Goal: Transaction & Acquisition: Register for event/course

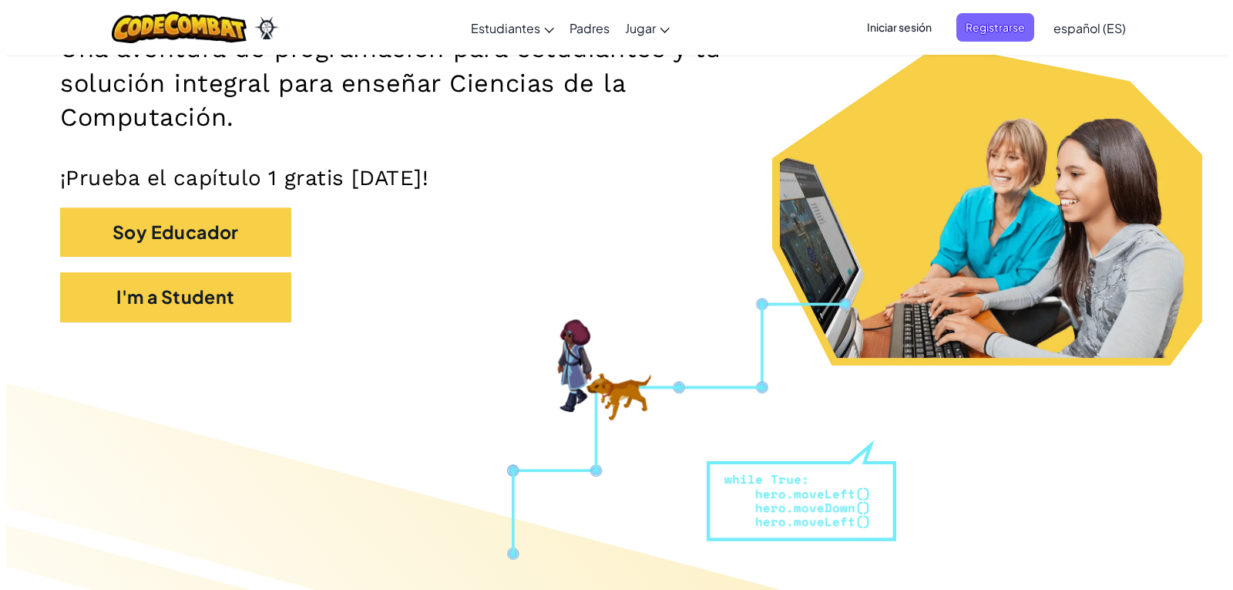
scroll to position [308, 0]
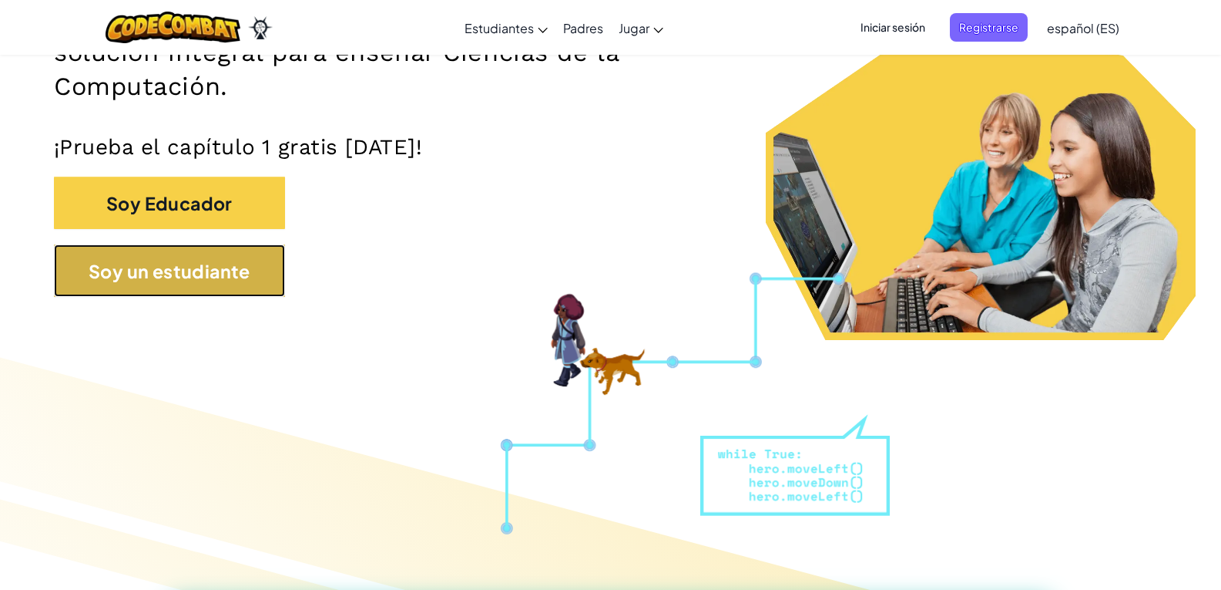
click at [209, 280] on font "Soy un estudiante" at bounding box center [170, 271] width 162 height 22
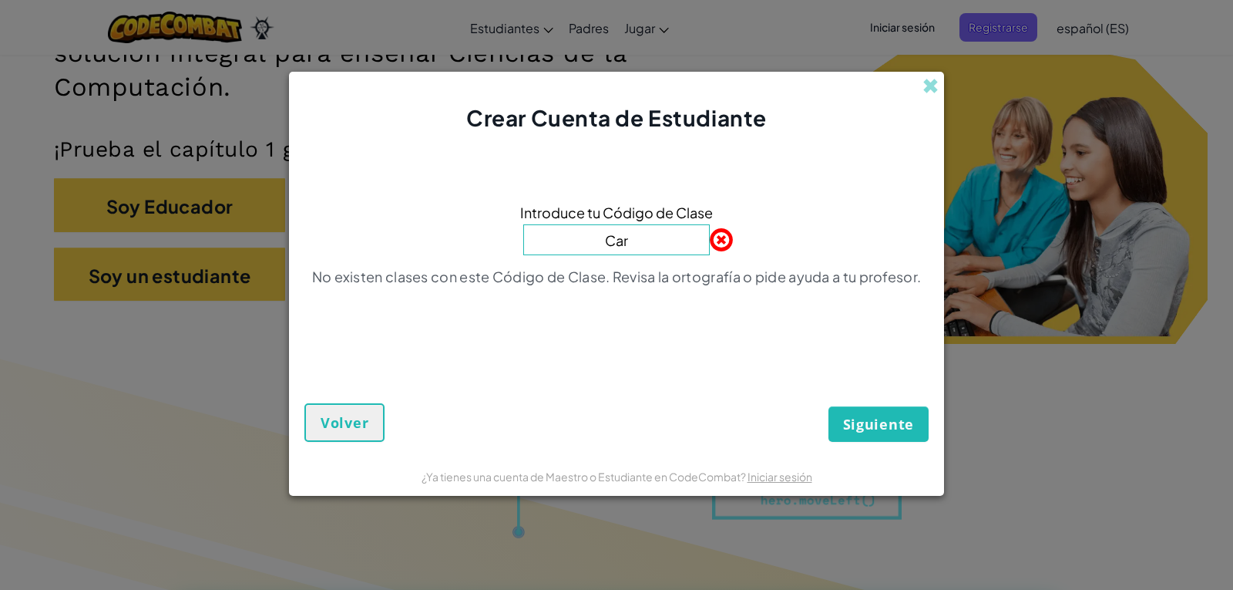
click at [828, 406] on button "Siguiente" at bounding box center [878, 423] width 100 height 35
click at [630, 244] on input "Car" at bounding box center [616, 239] width 186 height 31
type input "CarBookBack"
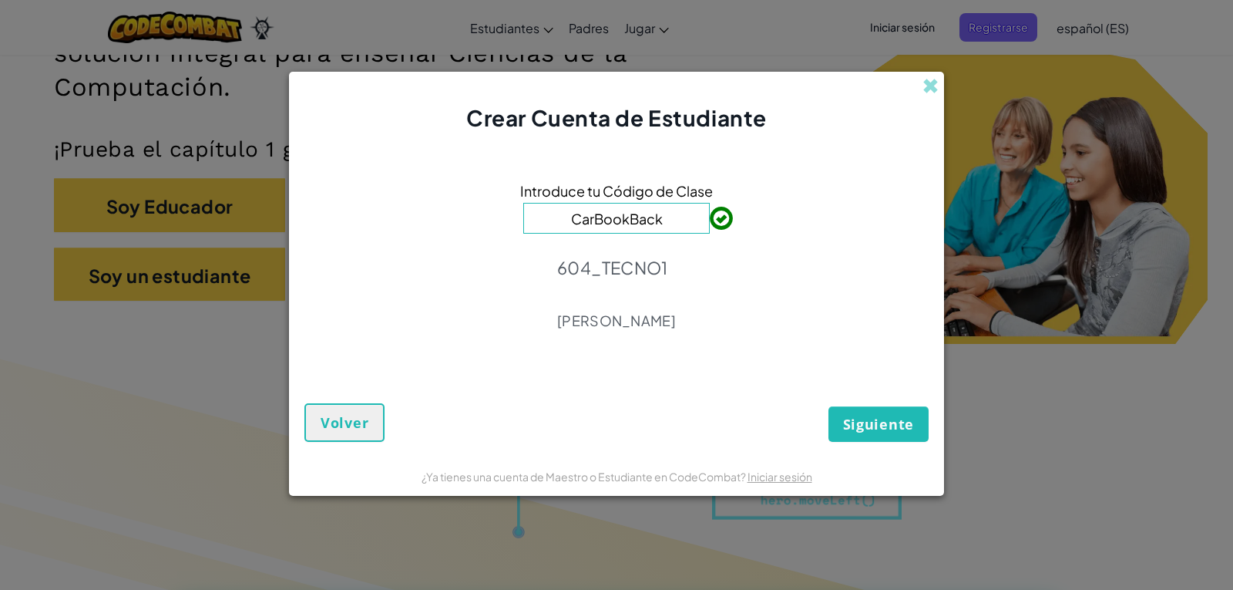
click at [901, 432] on span "Siguiente" at bounding box center [878, 424] width 71 height 18
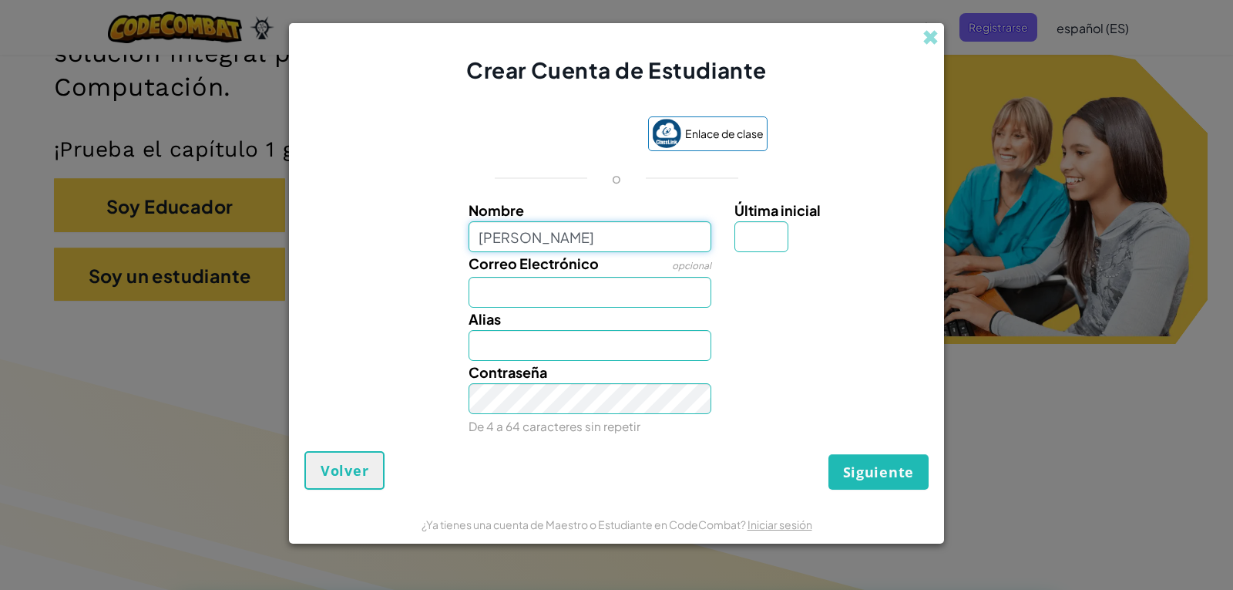
type input "[PERSON_NAME]"
click at [784, 241] on input "Última inicial" at bounding box center [761, 236] width 54 height 31
type input "E"
type input "[PERSON_NAME] E"
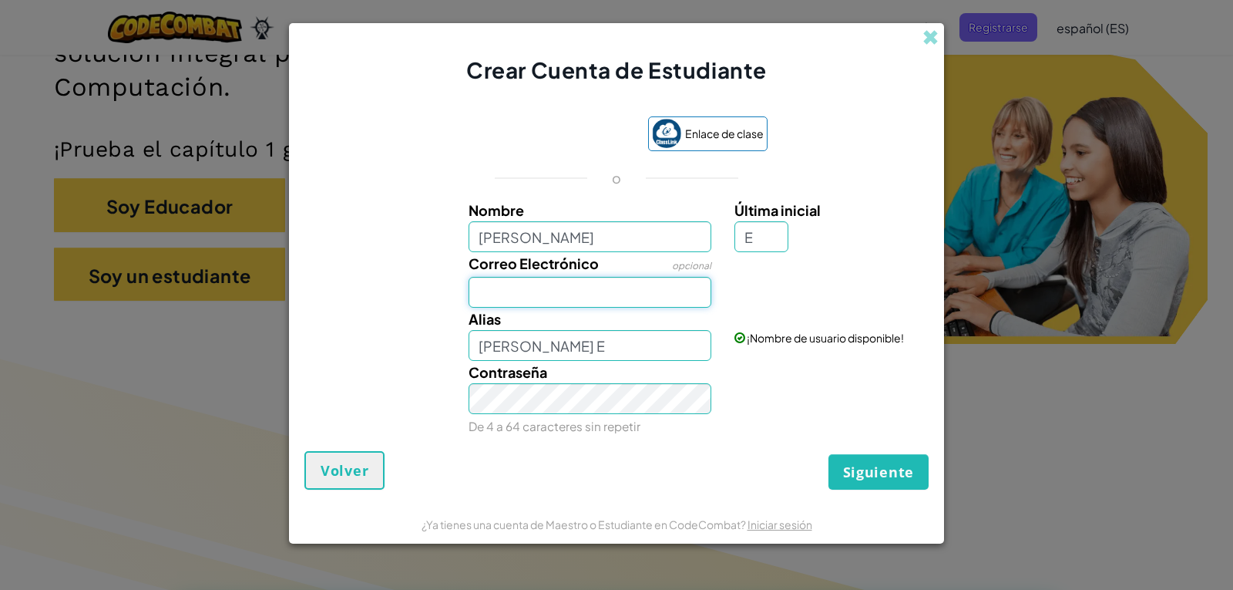
click at [578, 293] on input "Correo Electrónico" at bounding box center [591, 292] width 244 height 31
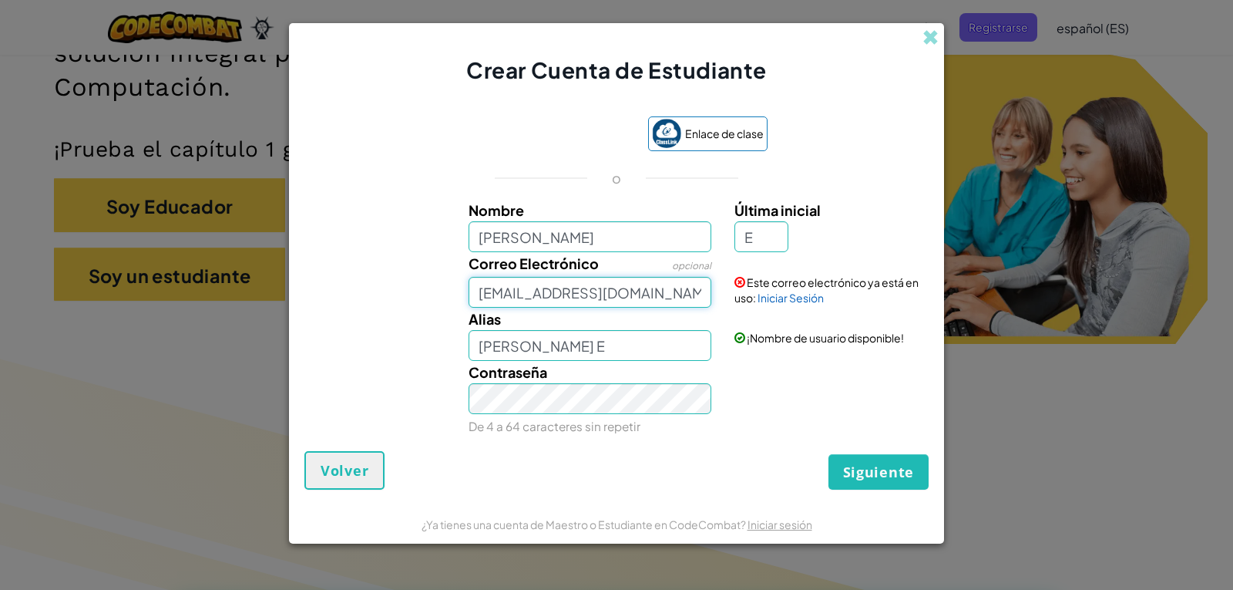
click at [488, 294] on input "[EMAIL_ADDRESS][DOMAIN_NAME]" at bounding box center [591, 292] width 244 height 31
type input "[EMAIL_ADDRESS][DOMAIN_NAME]"
click at [551, 353] on input "[PERSON_NAME] E" at bounding box center [591, 345] width 244 height 31
click at [885, 463] on font "Siguiente" at bounding box center [878, 471] width 71 height 18
click at [740, 282] on span at bounding box center [739, 282] width 11 height 11
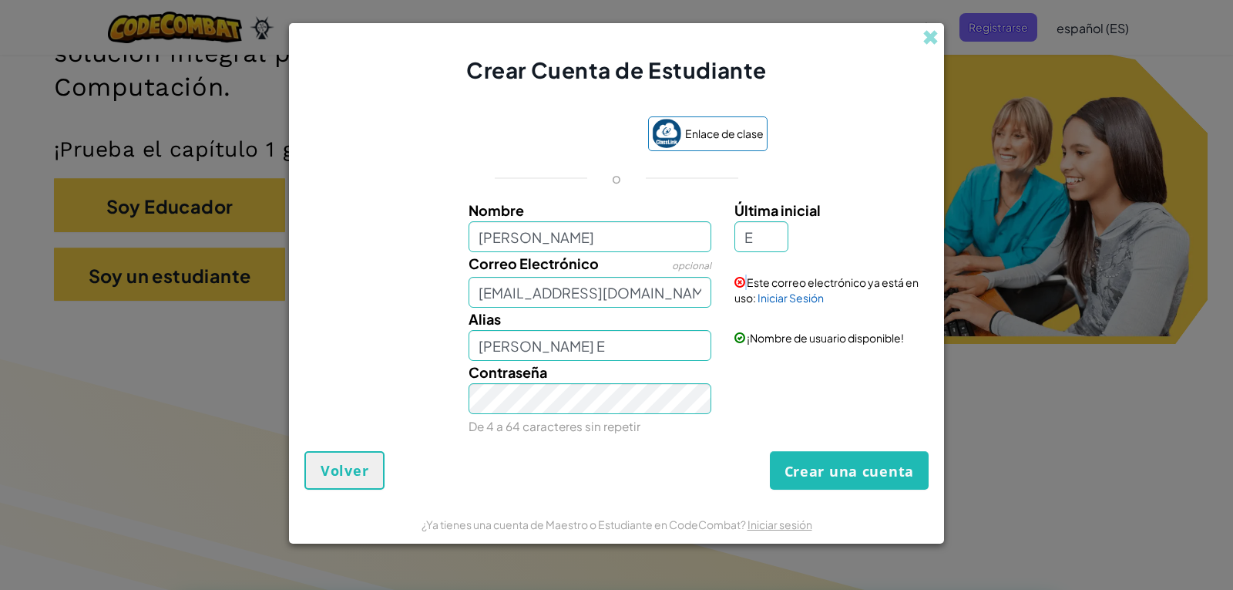
click at [740, 282] on span at bounding box center [739, 282] width 11 height 11
drag, startPoint x: 762, startPoint y: 338, endPoint x: 771, endPoint y: 331, distance: 11.0
click at [768, 334] on font "¡Nombre de usuario disponible!" at bounding box center [825, 338] width 157 height 14
